Goal: Task Accomplishment & Management: Complete application form

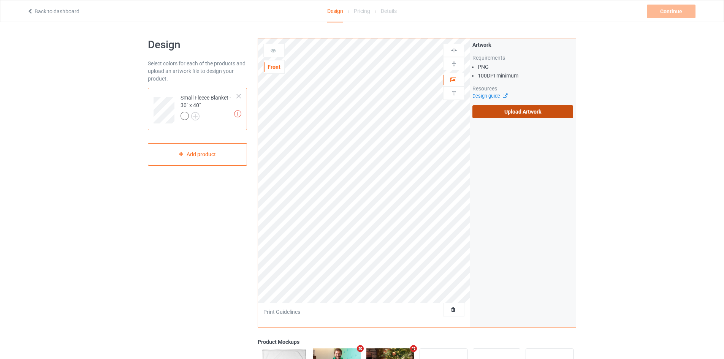
click at [486, 113] on label "Upload Artwork" at bounding box center [522, 111] width 101 height 13
click at [0, 0] on input "Upload Artwork" at bounding box center [0, 0] width 0 height 0
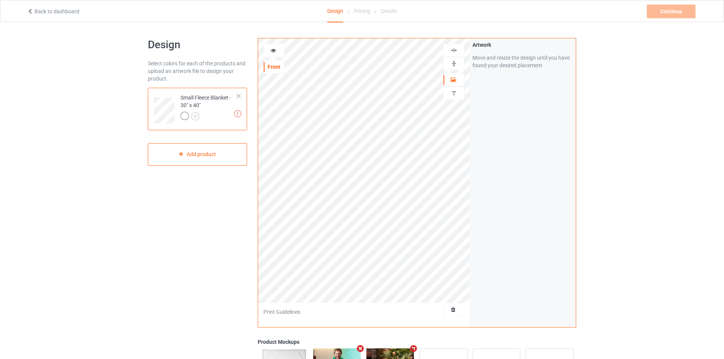
click at [453, 63] on img at bounding box center [453, 63] width 7 height 7
click at [455, 47] on img at bounding box center [453, 50] width 7 height 7
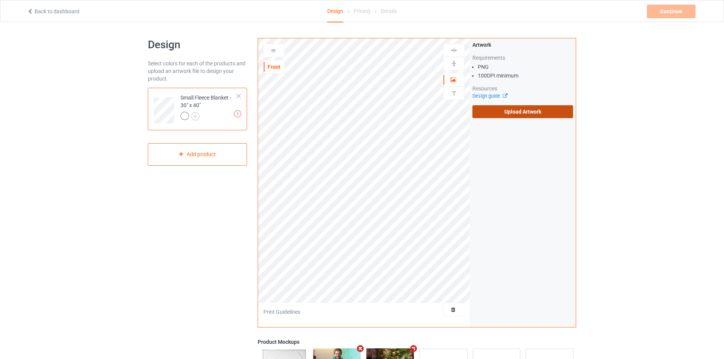
click at [527, 113] on label "Upload Artwork" at bounding box center [522, 111] width 101 height 13
click at [0, 0] on input "Upload Artwork" at bounding box center [0, 0] width 0 height 0
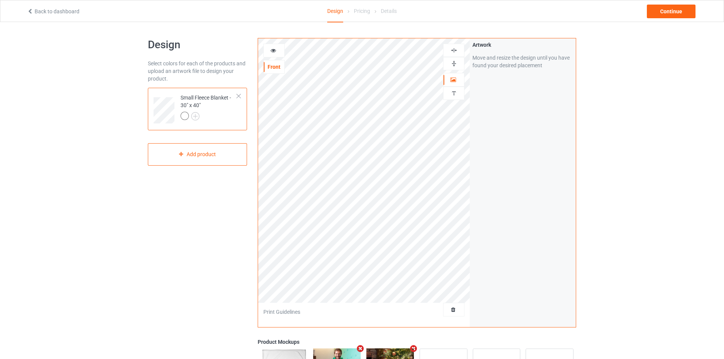
click at [450, 50] on img at bounding box center [453, 50] width 7 height 7
click at [664, 11] on div "Continue" at bounding box center [671, 12] width 49 height 14
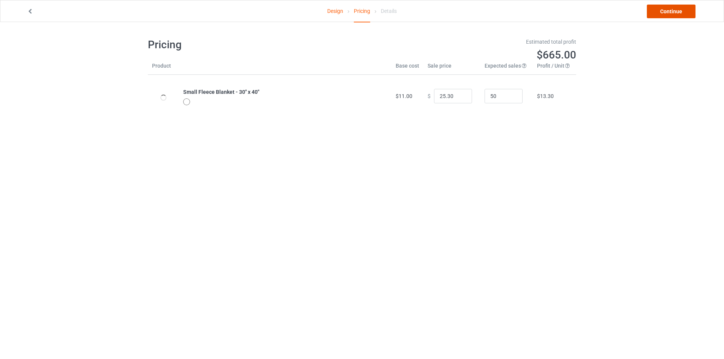
click at [664, 11] on link "Continue" at bounding box center [671, 12] width 49 height 14
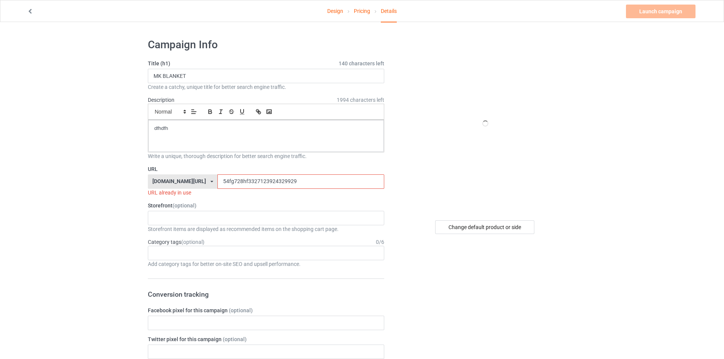
click at [243, 180] on input "54fg728hf3327123924329929" at bounding box center [300, 181] width 166 height 14
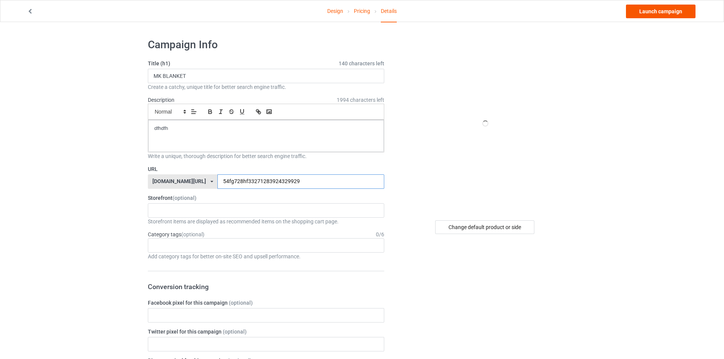
type input "54fg728hf33271283924329929"
click at [658, 15] on link "Launch campaign" at bounding box center [661, 12] width 70 height 14
